Goal: Check status: Check status

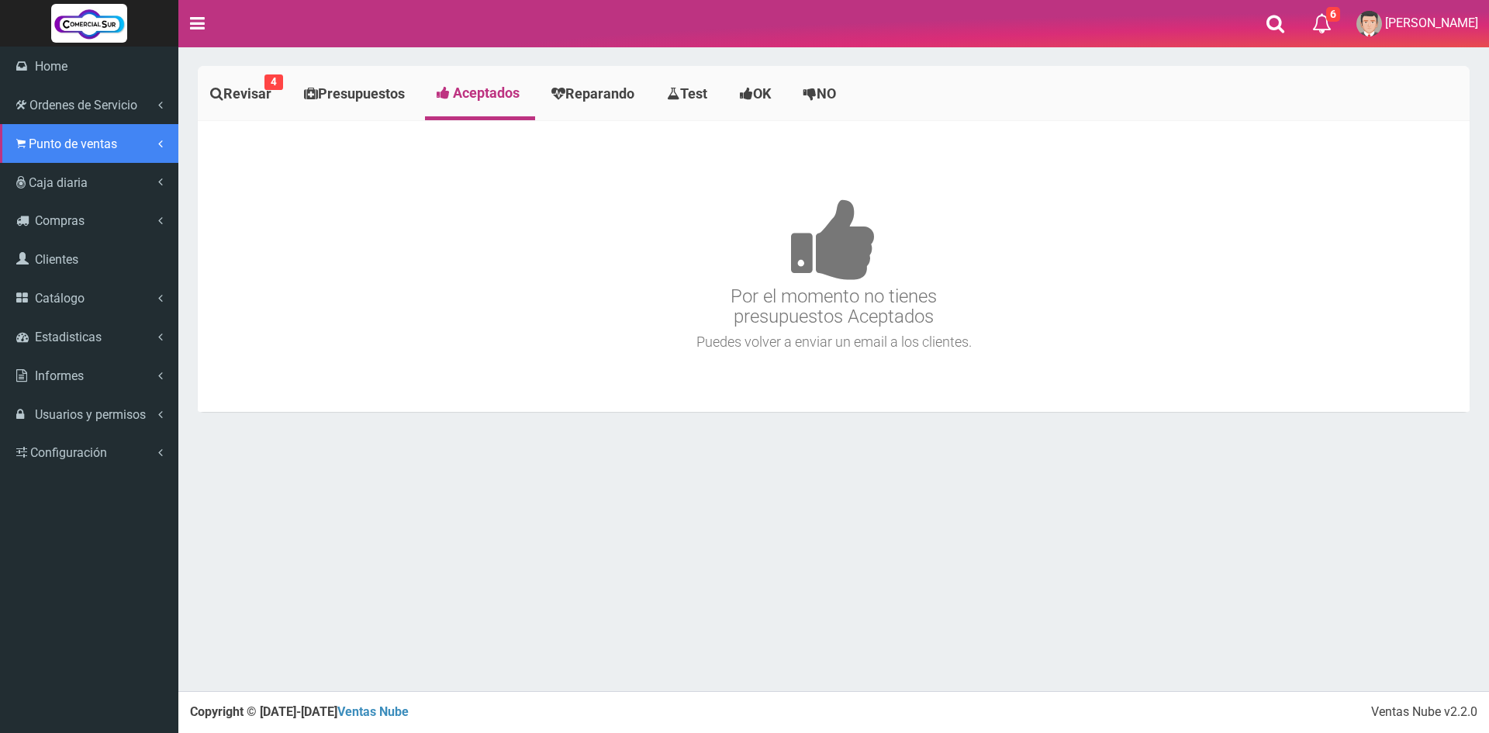
click at [84, 138] on span "Punto de ventas" at bounding box center [73, 144] width 88 height 15
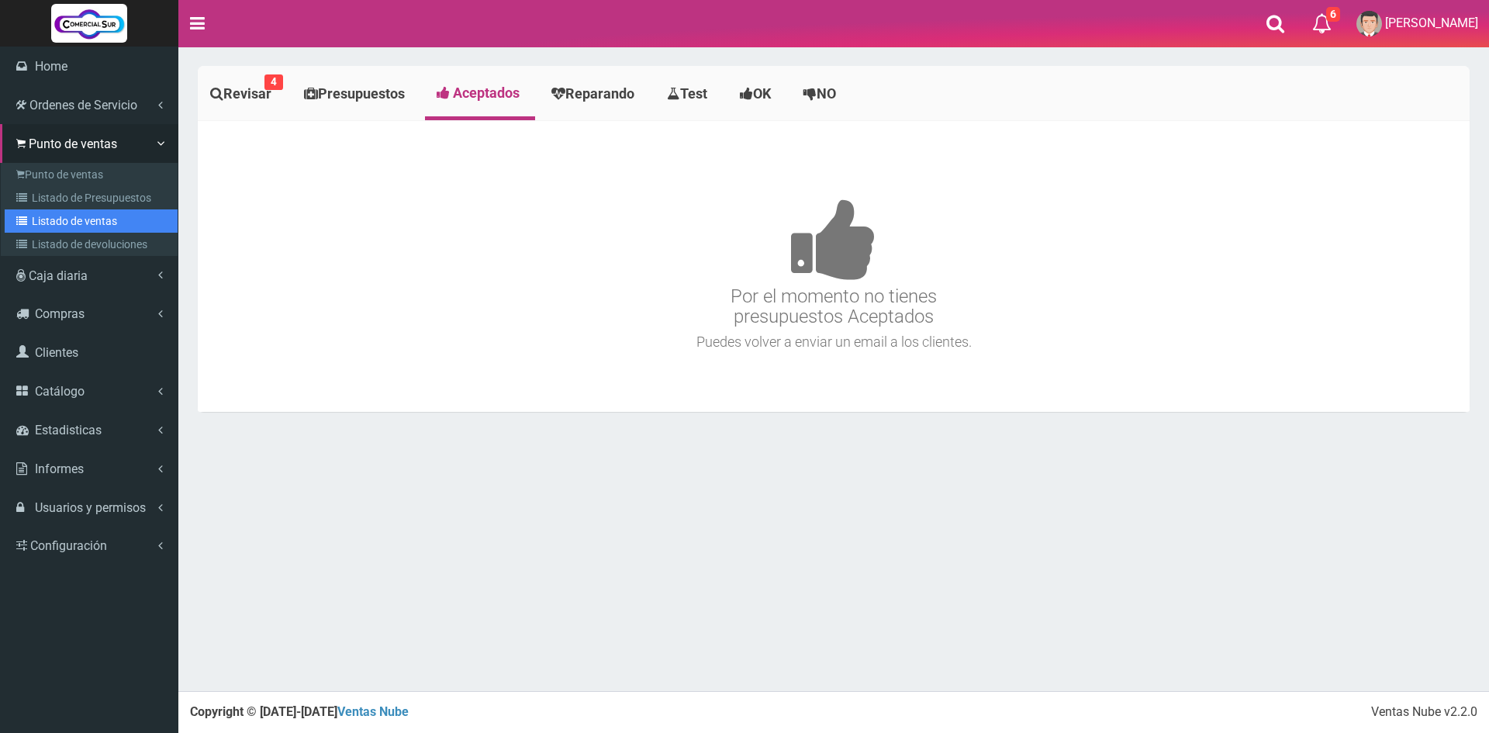
click at [67, 217] on link "Listado de ventas" at bounding box center [91, 220] width 173 height 23
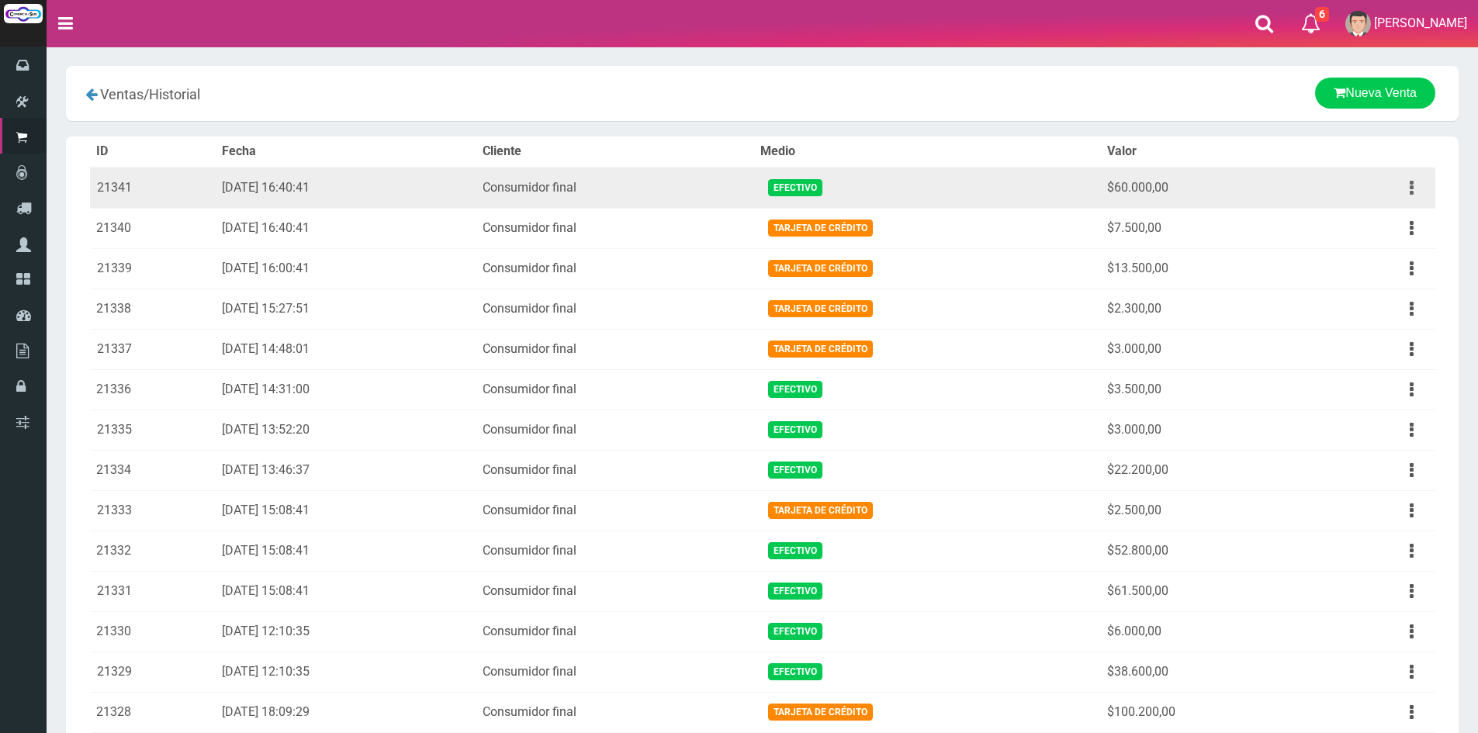
click at [1411, 188] on icon "button" at bounding box center [1411, 188] width 4 height 27
click at [1391, 222] on link "Ver" at bounding box center [1366, 226] width 123 height 34
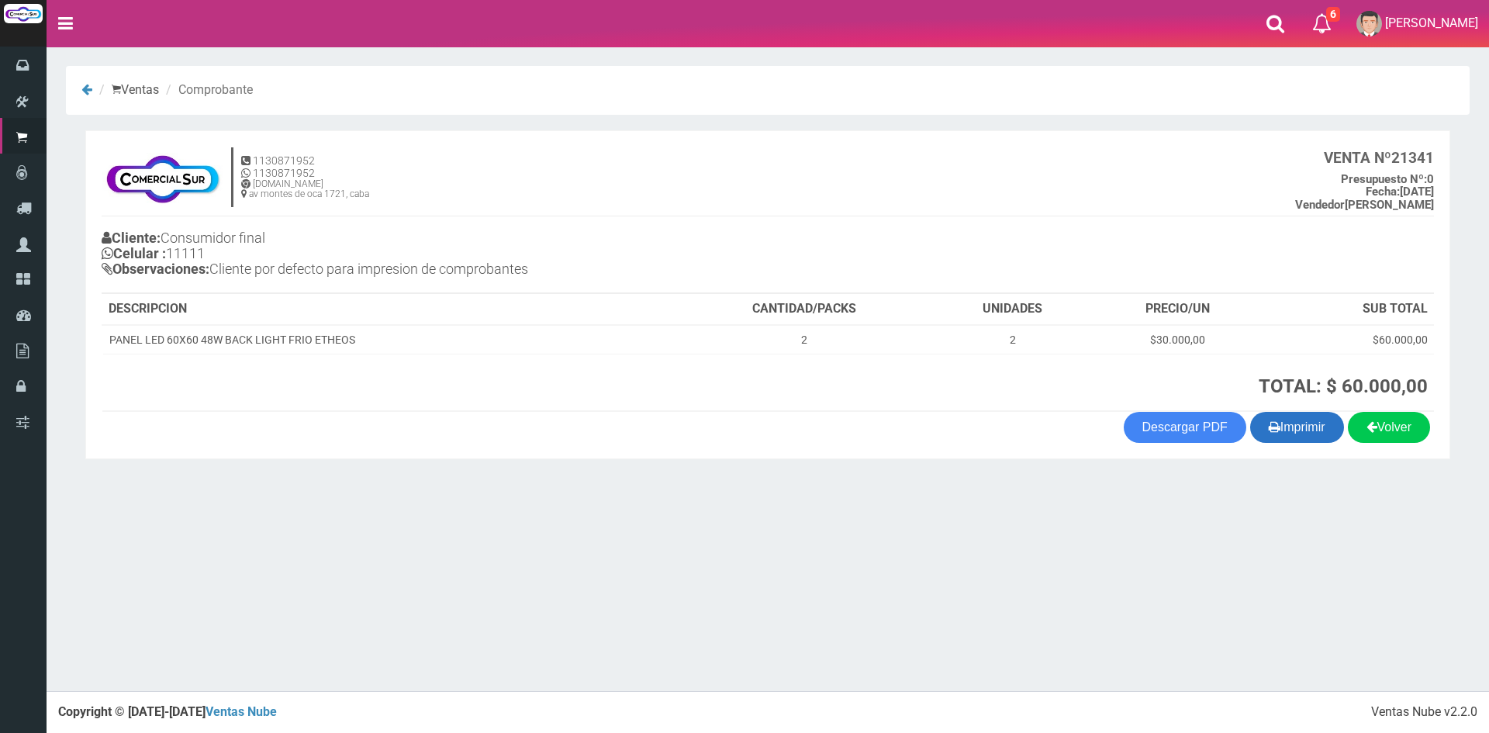
click at [1277, 430] on button "Imprimir" at bounding box center [1297, 427] width 94 height 31
click at [506, 415] on div "Volver Imprimir Descargar PDF" at bounding box center [768, 427] width 1356 height 31
